Goal: Task Accomplishment & Management: Use online tool/utility

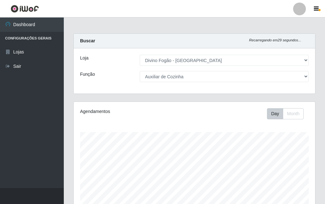
select select "499"
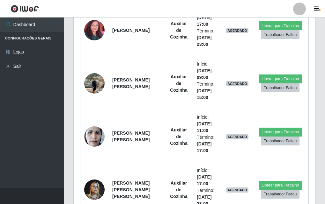
scroll to position [765, 0]
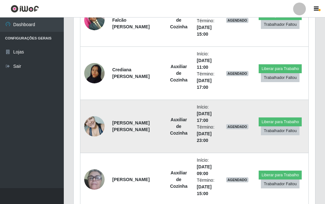
click at [91, 127] on img at bounding box center [94, 126] width 20 height 27
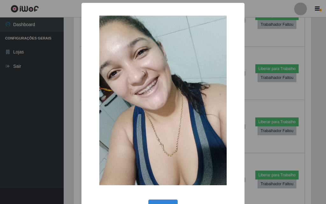
click at [70, 139] on div "× OK Cancel" at bounding box center [163, 102] width 326 height 204
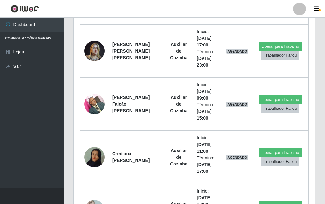
scroll to position [458, 0]
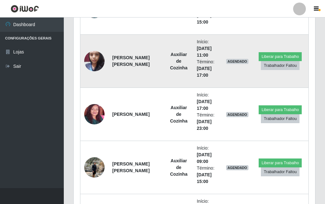
click at [211, 46] on time "[DATE] 11:00" at bounding box center [204, 52] width 15 height 12
click at [210, 74] on li "Término: [DATE] 17:00" at bounding box center [208, 69] width 22 height 20
click at [171, 82] on td "Auxiliar de Cozinha" at bounding box center [178, 61] width 28 height 53
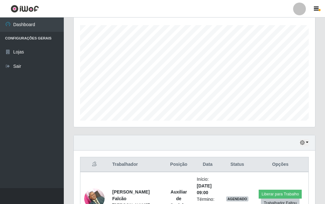
scroll to position [0, 0]
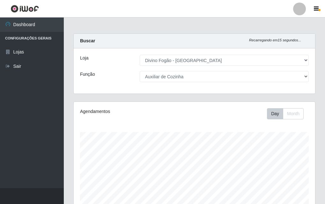
click at [139, 48] on div "Loja [Selecione...] Divino Fogão - Campina Grande Função [Selecione...] ASG ASG…" at bounding box center [194, 70] width 241 height 45
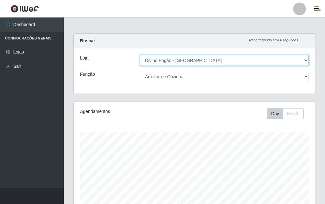
click at [148, 61] on select "[Selecione...] Divino Fogão - [GEOGRAPHIC_DATA]" at bounding box center [224, 60] width 169 height 11
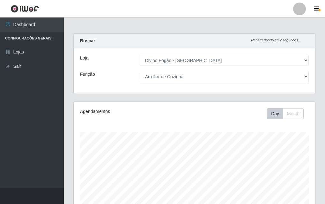
click at [213, 66] on div "Loja [Selecione...] Divino Fogão - Campina Grande Função [Selecione...] ASG ASG…" at bounding box center [194, 70] width 241 height 45
click at [212, 66] on div "Loja [Selecione...] Divino Fogão - Campina Grande Função [Selecione...] ASG ASG…" at bounding box center [194, 70] width 241 height 45
click at [212, 51] on div "Loja [Selecione...] Divino Fogão - Campina Grande Função [Selecione...] ASG ASG…" at bounding box center [194, 70] width 241 height 45
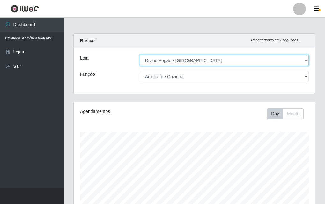
click at [209, 59] on select "[Selecione...] Divino Fogão - [GEOGRAPHIC_DATA]" at bounding box center [224, 60] width 169 height 11
click at [140, 55] on select "[Selecione...] Divino Fogão - [GEOGRAPHIC_DATA]" at bounding box center [224, 60] width 169 height 11
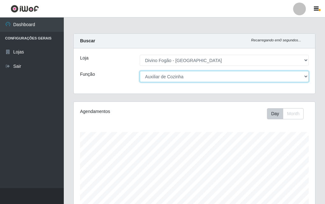
click at [201, 79] on select "[Selecione...] ASG ASG + ASG ++ Auxiliar de Cozinha Auxiliar de Cozinha + Auxil…" at bounding box center [224, 76] width 169 height 11
click at [140, 71] on select "[Selecione...] ASG ASG + ASG ++ Auxiliar de Cozinha Auxiliar de Cozinha + Auxil…" at bounding box center [224, 76] width 169 height 11
click at [196, 77] on select "[Selecione...] ASG ASG + ASG ++ Auxiliar de Cozinha Auxiliar de Cozinha + Auxil…" at bounding box center [224, 76] width 169 height 11
click at [140, 71] on select "[Selecione...] ASG ASG + ASG ++ Auxiliar de Cozinha Auxiliar de Cozinha + Auxil…" at bounding box center [224, 76] width 169 height 11
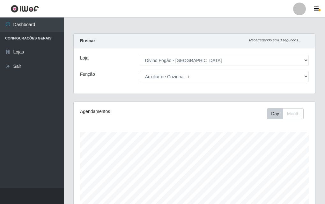
click at [88, 36] on div "Buscar Recarregando em 10 segundos..." at bounding box center [194, 41] width 241 height 15
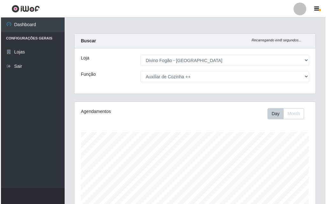
scroll to position [159, 0]
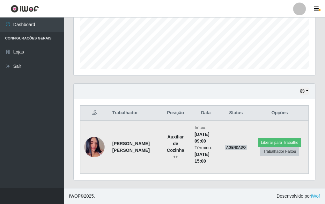
click at [93, 148] on img at bounding box center [94, 147] width 20 height 36
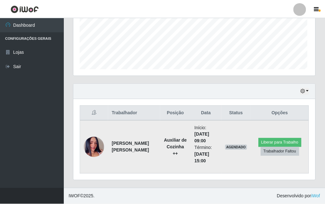
scroll to position [132, 238]
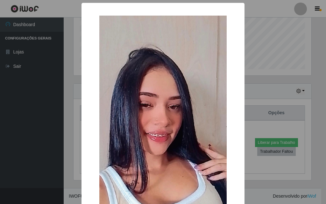
click at [76, 147] on div "× OK Cancel" at bounding box center [163, 102] width 326 height 204
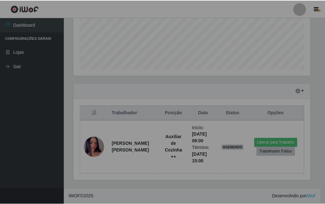
scroll to position [132, 241]
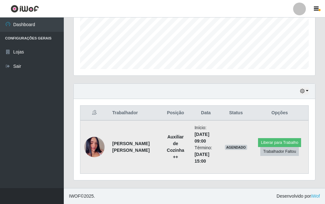
drag, startPoint x: 181, startPoint y: 137, endPoint x: 199, endPoint y: 164, distance: 32.2
click at [199, 164] on tr "[PERSON_NAME] Auxiliar de Cozinha ++ Início: [DATE] 09:00 Término: [DATE] 15:00…" at bounding box center [194, 147] width 228 height 54
click at [199, 164] on li "Término: [DATE] 15:00" at bounding box center [205, 155] width 23 height 20
click at [92, 147] on img at bounding box center [94, 147] width 20 height 36
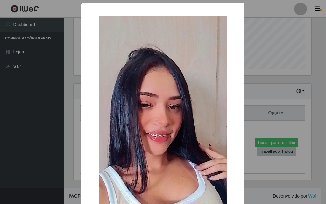
click at [84, 146] on div "× OK Cancel" at bounding box center [163, 141] width 163 height 277
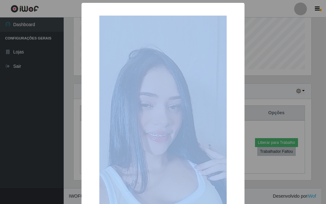
click at [84, 146] on div "× OK Cancel" at bounding box center [163, 141] width 163 height 277
click at [82, 147] on div "× OK Cancel" at bounding box center [163, 141] width 163 height 277
click at [48, 146] on div "× OK Cancel" at bounding box center [163, 102] width 326 height 204
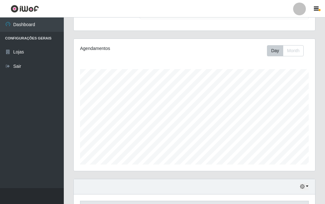
scroll to position [0, 0]
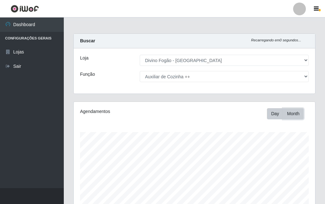
click at [297, 117] on button "Month" at bounding box center [293, 113] width 21 height 11
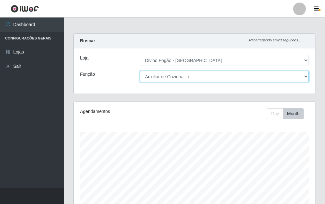
click at [204, 77] on select "[Selecione...] ASG ASG + ASG ++ Auxiliar de Cozinha Auxiliar de Cozinha + Auxil…" at bounding box center [224, 76] width 169 height 11
click at [140, 71] on select "[Selecione...] ASG ASG + ASG ++ Auxiliar de Cozinha Auxiliar de Cozinha + Auxil…" at bounding box center [224, 76] width 169 height 11
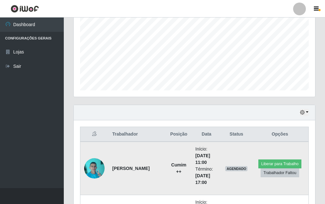
scroll to position [212, 0]
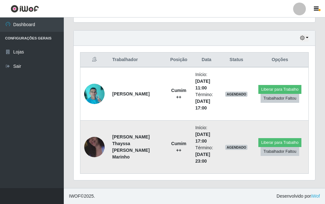
click at [103, 146] on img at bounding box center [94, 147] width 20 height 36
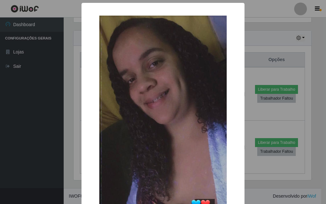
click at [83, 150] on div "× OK Cancel" at bounding box center [163, 141] width 163 height 277
click at [82, 158] on div "× OK Cancel" at bounding box center [163, 141] width 163 height 277
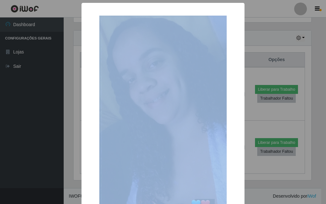
click at [76, 159] on div "× OK Cancel" at bounding box center [163, 102] width 326 height 204
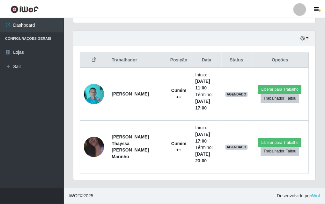
scroll to position [132, 241]
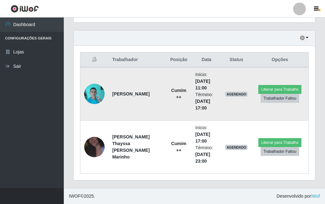
click at [119, 95] on strong "[PERSON_NAME]" at bounding box center [130, 93] width 37 height 5
click at [120, 109] on td "[PERSON_NAME]" at bounding box center [137, 94] width 58 height 54
drag, startPoint x: 106, startPoint y: 91, endPoint x: 96, endPoint y: 98, distance: 12.6
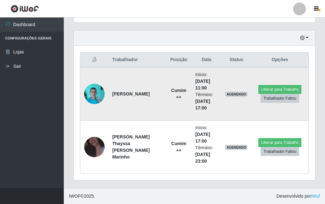
click at [106, 91] on td at bounding box center [94, 94] width 28 height 54
click at [96, 98] on img at bounding box center [94, 93] width 20 height 27
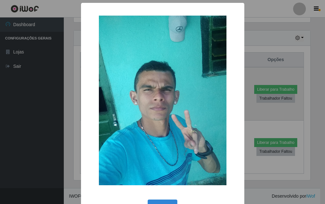
scroll to position [132, 238]
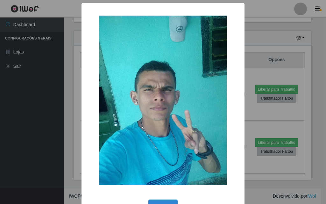
click at [60, 133] on div "× OK Cancel" at bounding box center [163, 102] width 326 height 204
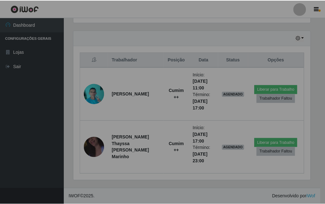
scroll to position [0, 0]
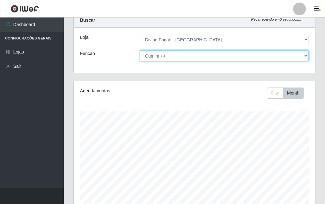
click at [174, 60] on select "[Selecione...] ASG ASG + ASG ++ Auxiliar de Cozinha Auxiliar de Cozinha + Auxil…" at bounding box center [224, 55] width 169 height 11
select select "94"
click at [140, 50] on select "[Selecione...] ASG ASG + ASG ++ Auxiliar de Cozinha Auxiliar de Cozinha + Auxil…" at bounding box center [224, 55] width 169 height 11
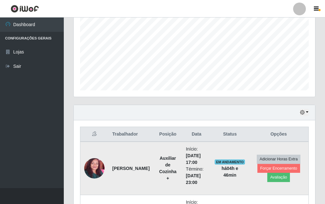
click at [96, 172] on img at bounding box center [94, 169] width 20 height 42
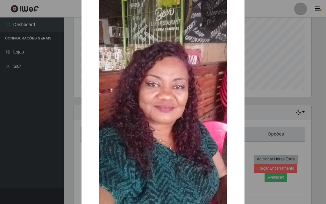
click at [282, 104] on div "× OK Cancel" at bounding box center [163, 102] width 326 height 204
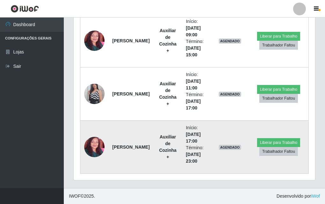
click at [94, 151] on img at bounding box center [94, 147] width 20 height 42
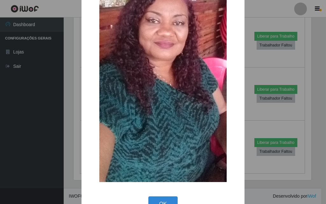
click at [50, 86] on div "× OK Cancel" at bounding box center [163, 102] width 326 height 204
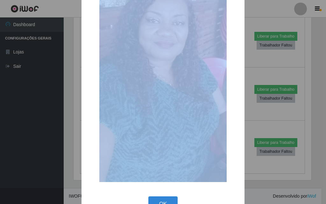
click at [50, 86] on div "× OK Cancel" at bounding box center [163, 102] width 326 height 204
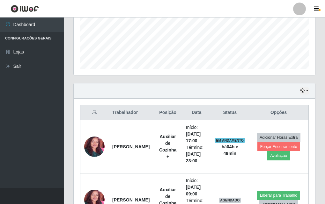
scroll to position [63, 0]
